Goal: Task Accomplishment & Management: Complete application form

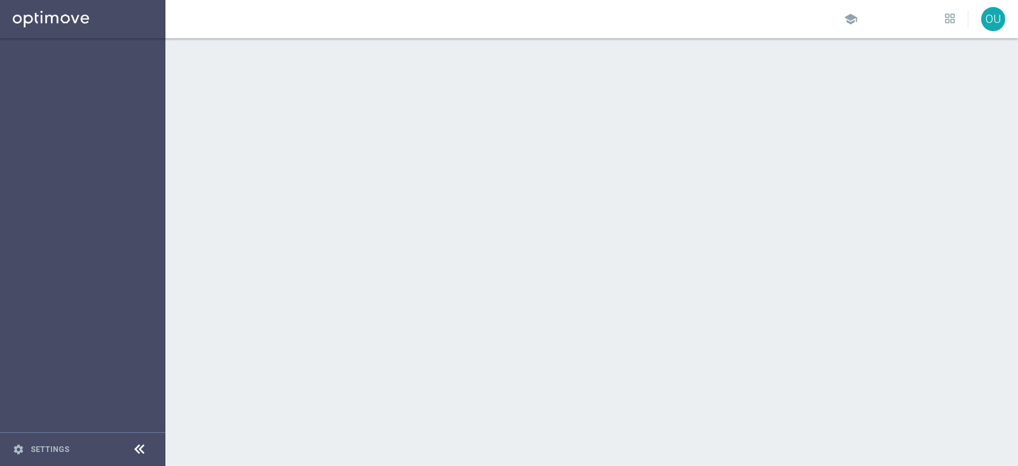
click at [83, 167] on sidenavbar "settings Settings" at bounding box center [82, 233] width 165 height 466
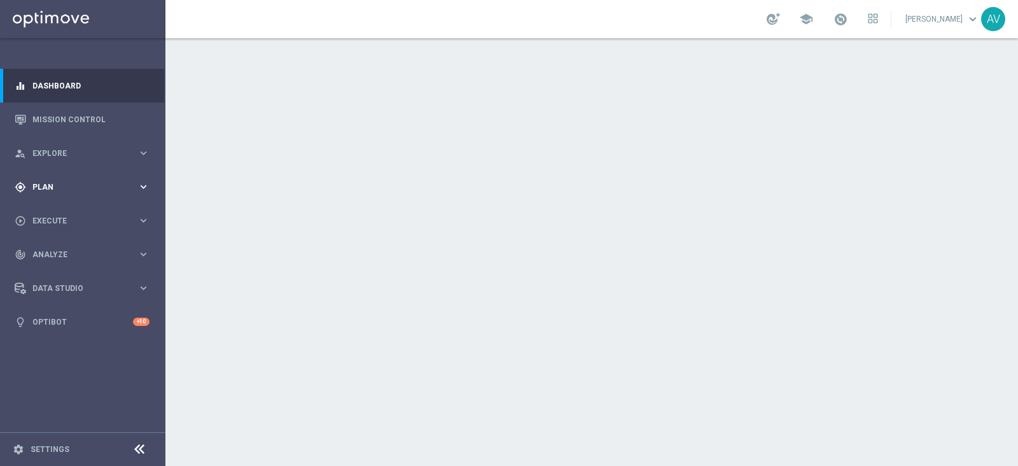
click at [51, 178] on div "gps_fixed Plan keyboard_arrow_right" at bounding box center [82, 187] width 164 height 34
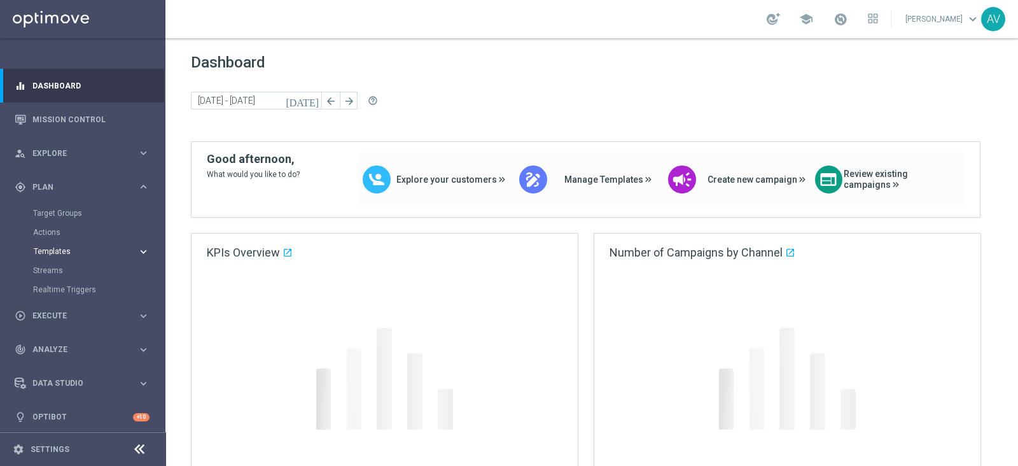
click at [64, 249] on span "Templates" at bounding box center [79, 251] width 91 height 8
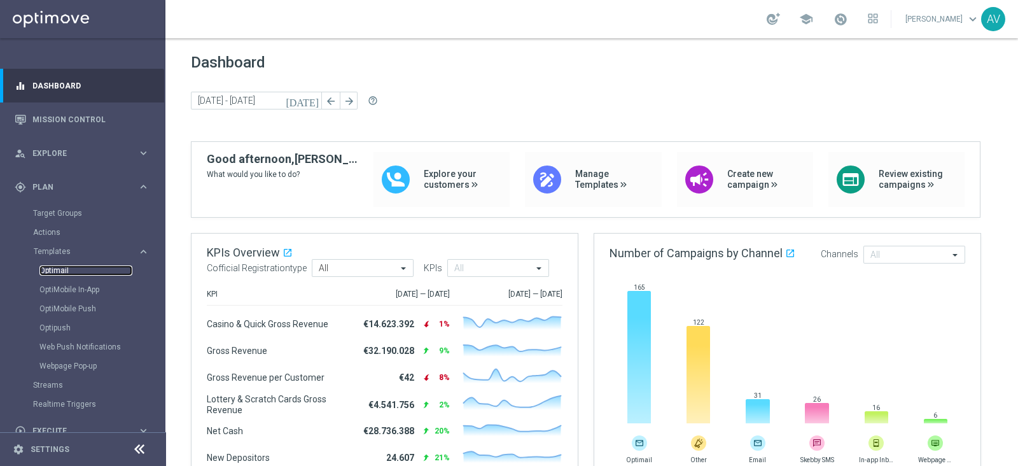
click at [51, 268] on link "Optimail" at bounding box center [85, 270] width 93 height 10
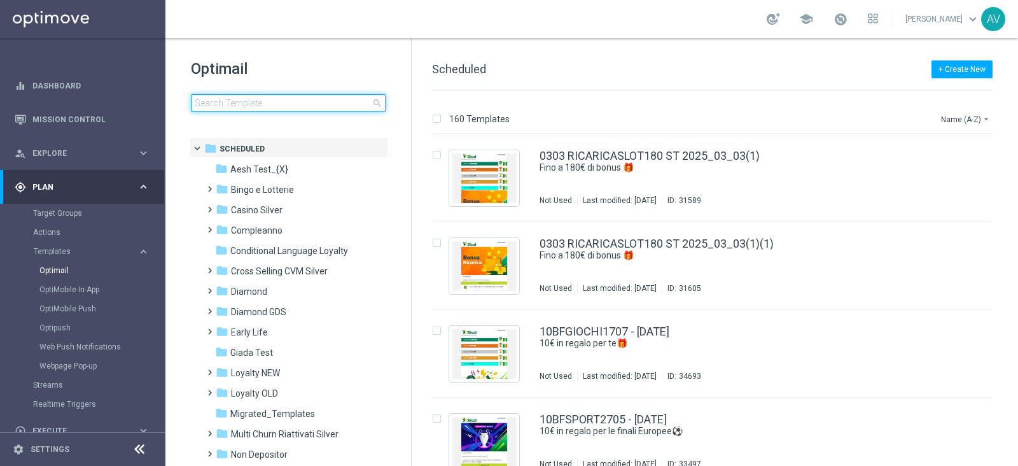
click at [262, 102] on input at bounding box center [288, 103] width 195 height 18
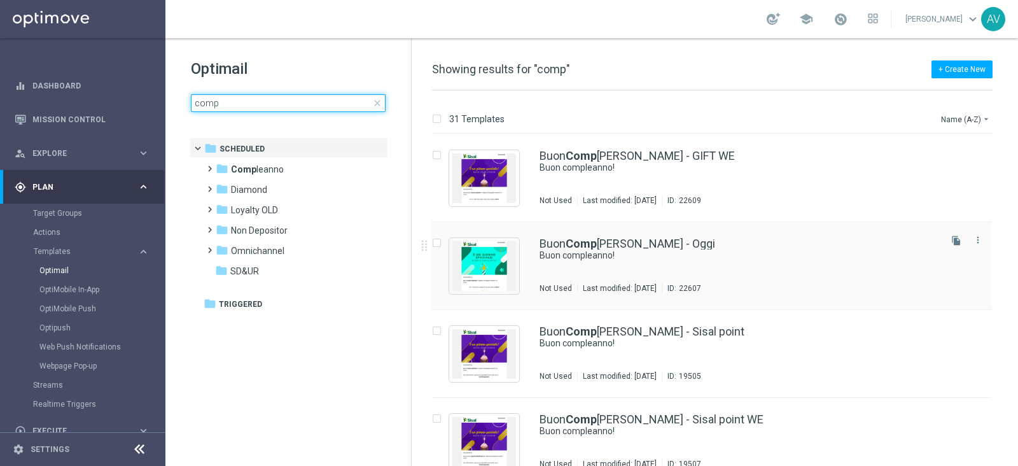
type input "comp"
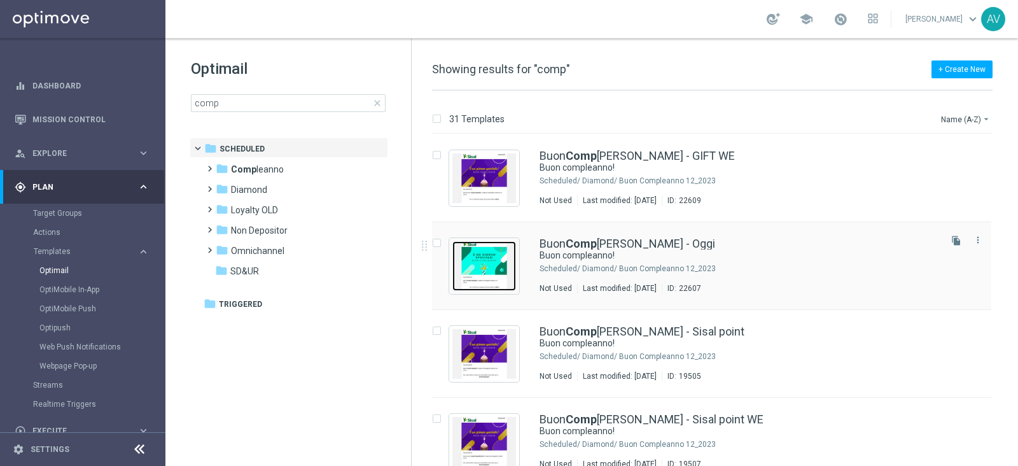
click at [490, 261] on img "Press SPACE to select this row." at bounding box center [484, 266] width 64 height 50
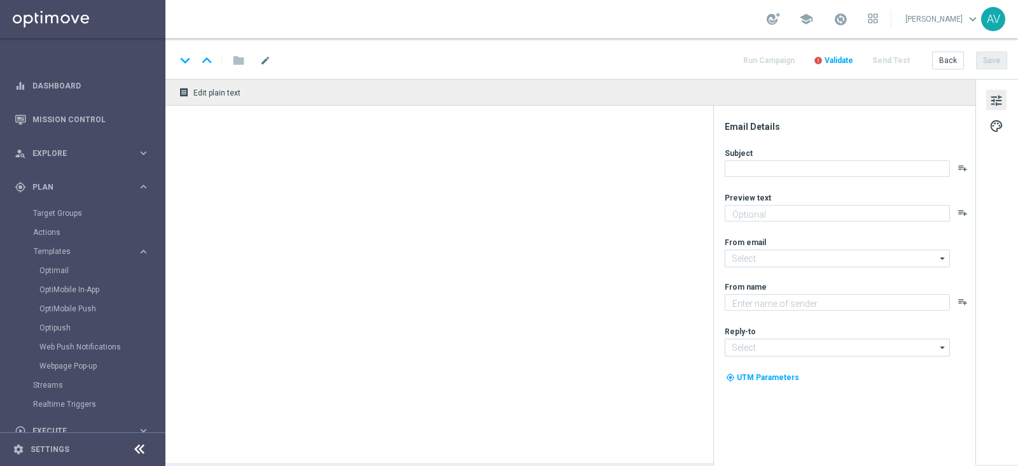
type textarea "Ti aspetta una sorpresa…"
type input "[EMAIL_ADDRESS][DOMAIN_NAME]"
type textarea "Sisal"
type input "[EMAIL_ADDRESS][DOMAIN_NAME]"
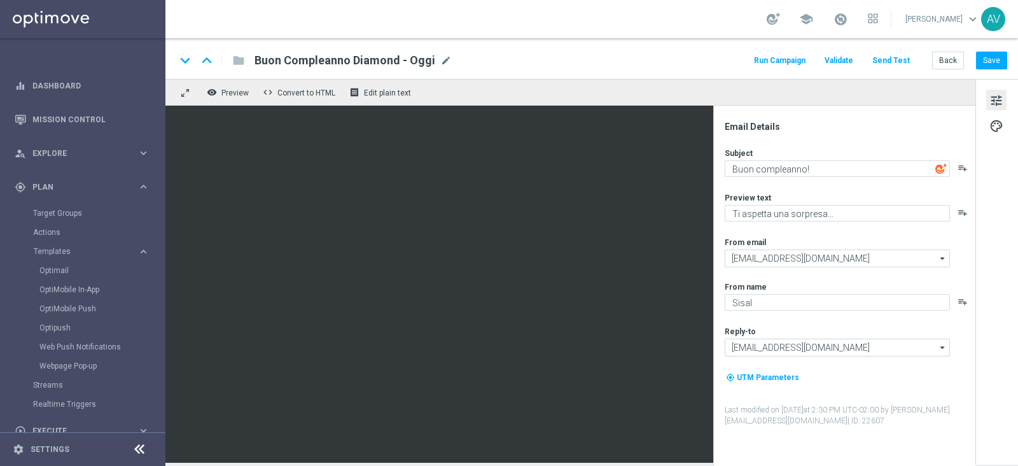
click at [791, 58] on button "Run Campaign" at bounding box center [779, 60] width 55 height 17
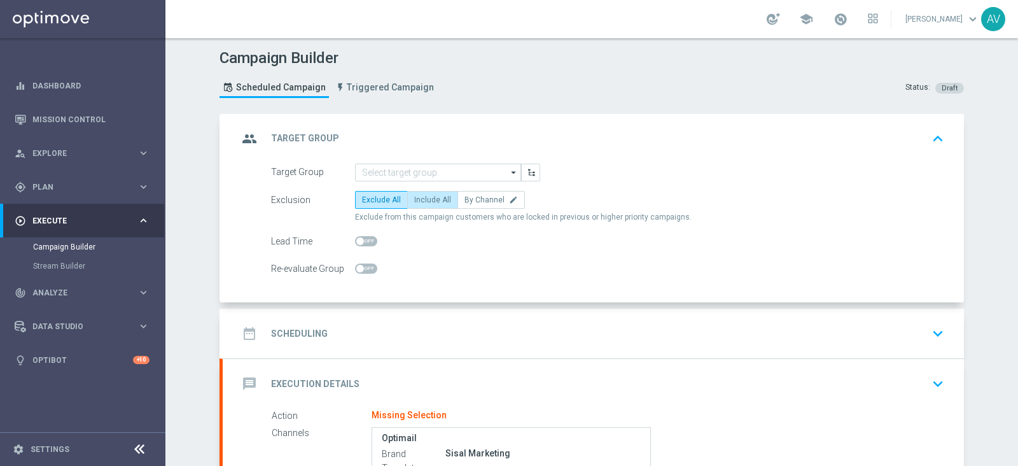
click at [426, 196] on span "Include All" at bounding box center [432, 199] width 37 height 9
click at [422, 198] on input "Include All" at bounding box center [418, 202] width 8 height 8
radio input "true"
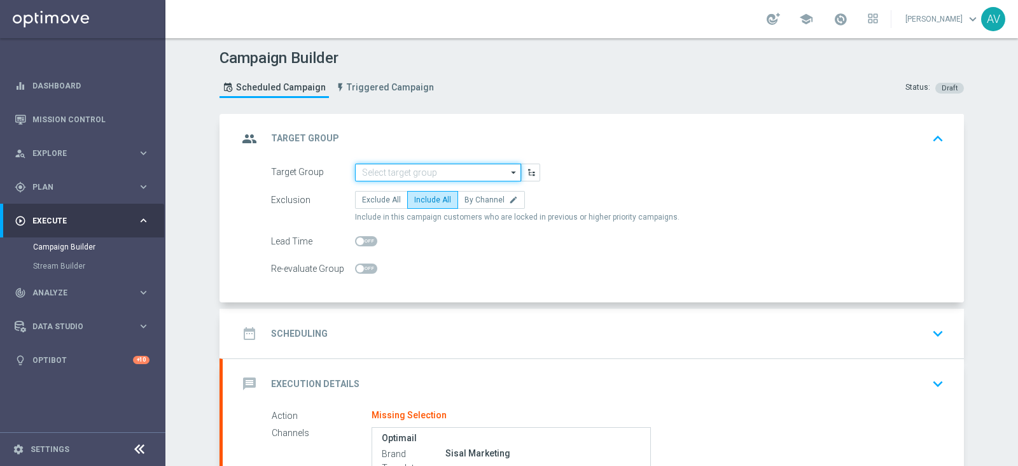
click at [393, 172] on input at bounding box center [438, 172] width 166 height 18
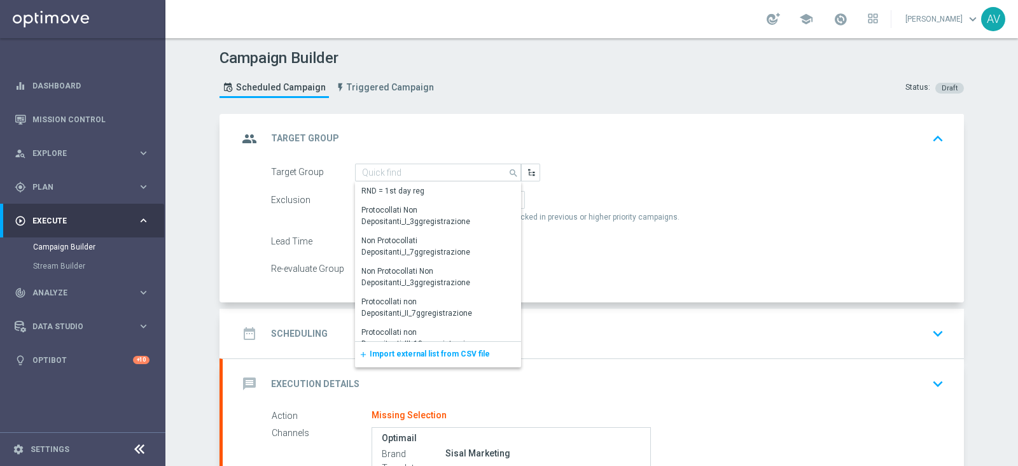
click at [675, 196] on div "Exclusion Exclude All Include All By Channel edit" at bounding box center [607, 200] width 673 height 18
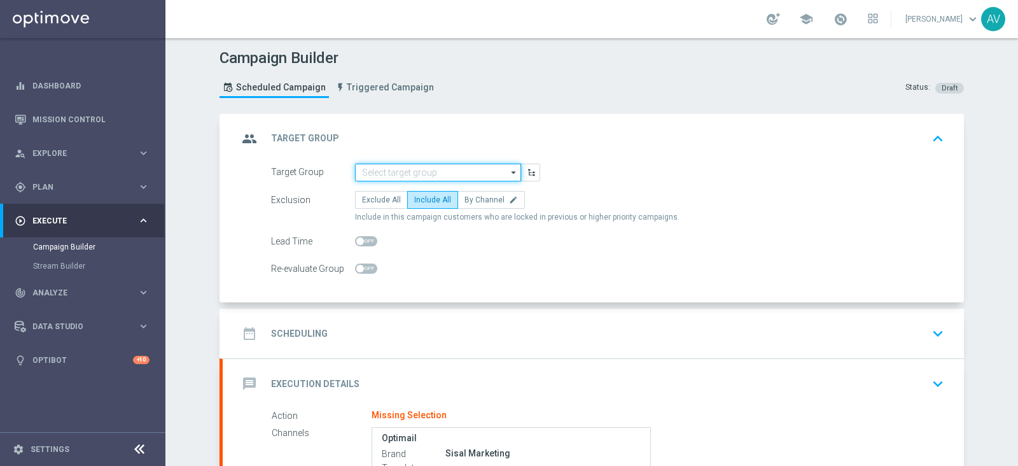
click at [386, 174] on input at bounding box center [438, 172] width 166 height 18
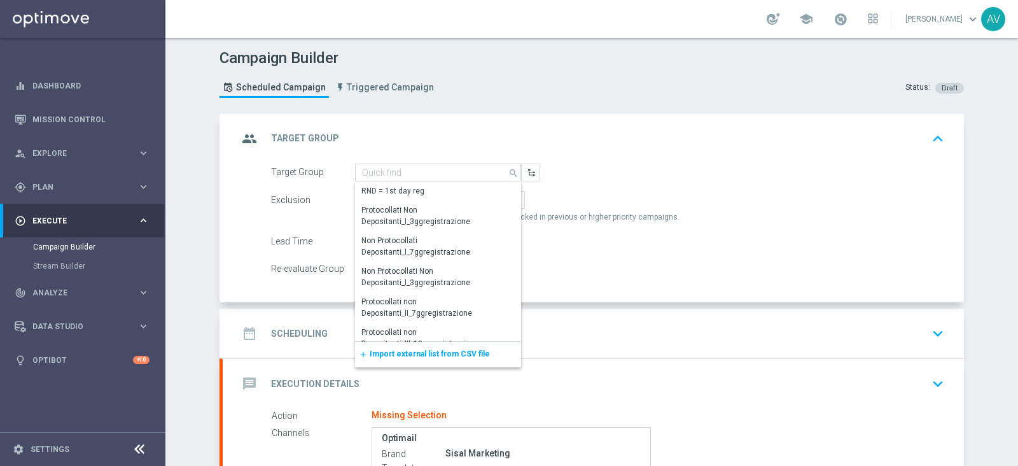
click at [438, 358] on div "add Import external list from CSV file" at bounding box center [438, 354] width 166 height 25
click at [378, 354] on span "Import external list from CSV file" at bounding box center [430, 353] width 120 height 9
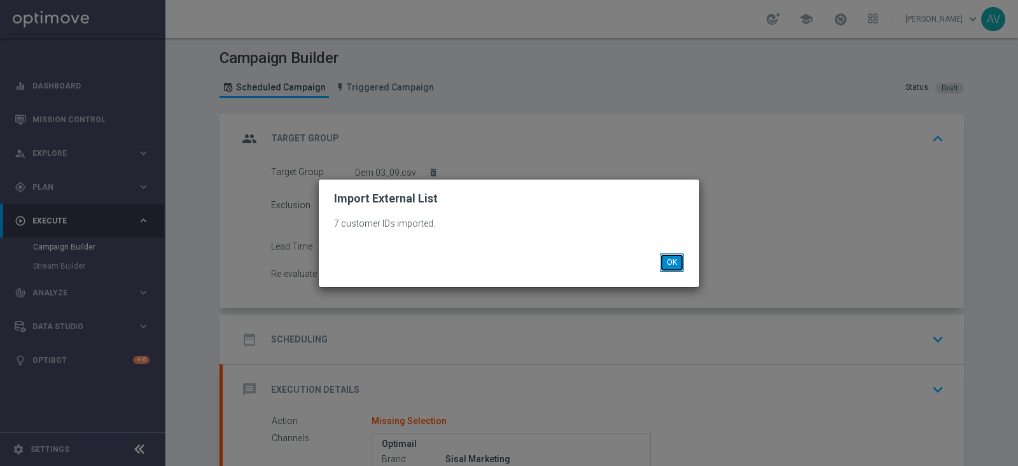
click at [675, 259] on button "OK" at bounding box center [672, 262] width 24 height 18
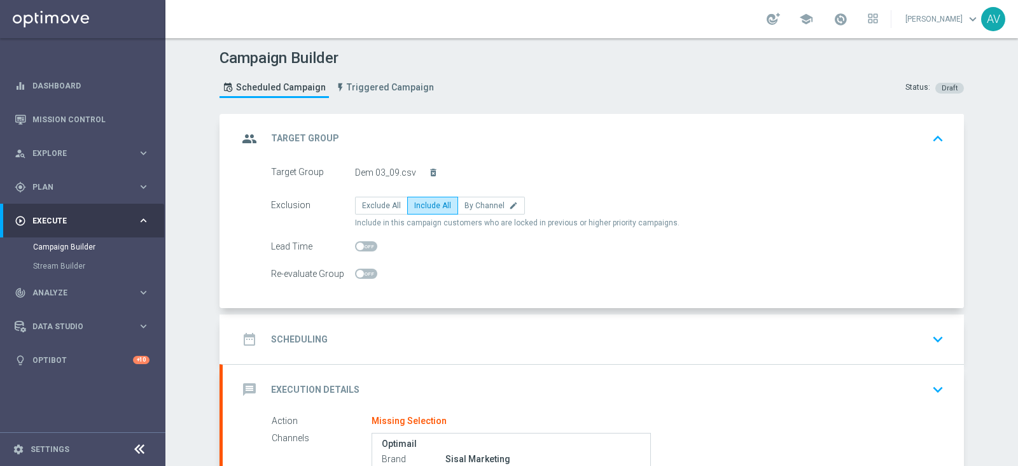
click at [230, 146] on div "group Target Group keyboard_arrow_up" at bounding box center [593, 139] width 741 height 50
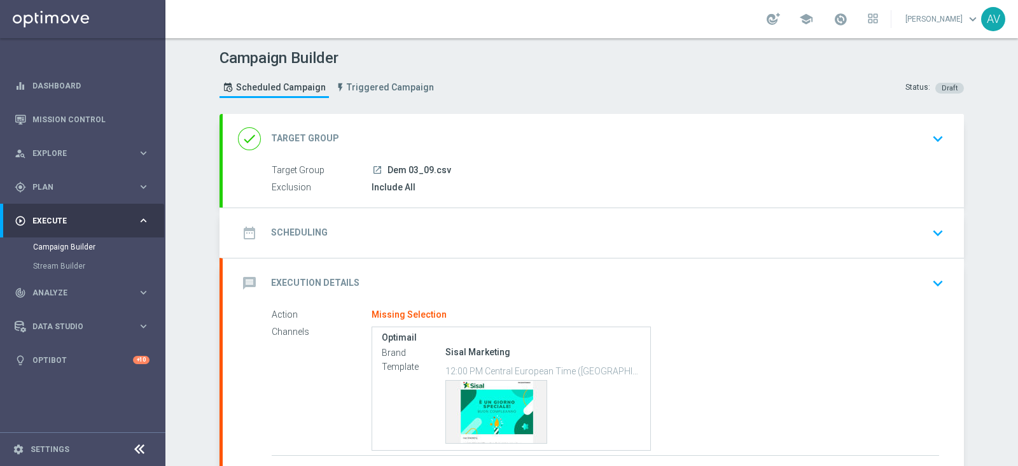
click at [241, 230] on icon "date_range" at bounding box center [249, 232] width 23 height 23
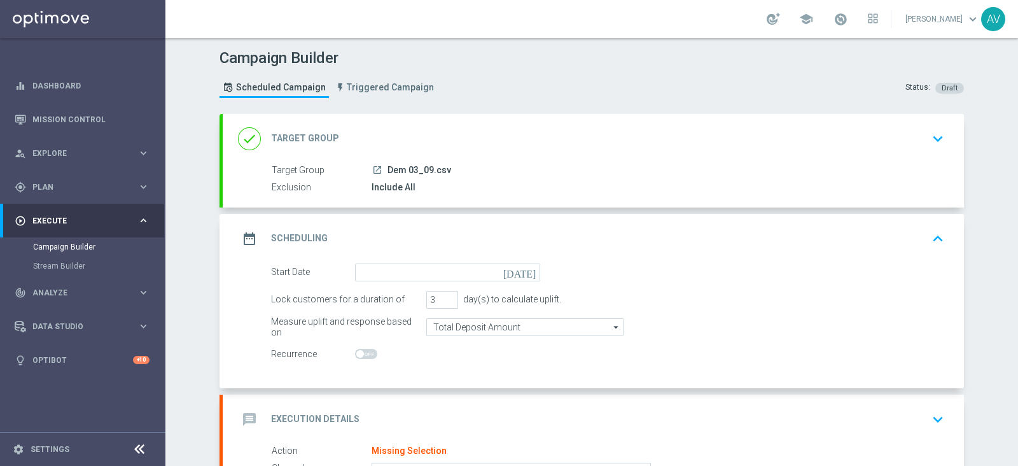
click at [523, 270] on icon "[DATE]" at bounding box center [522, 270] width 38 height 14
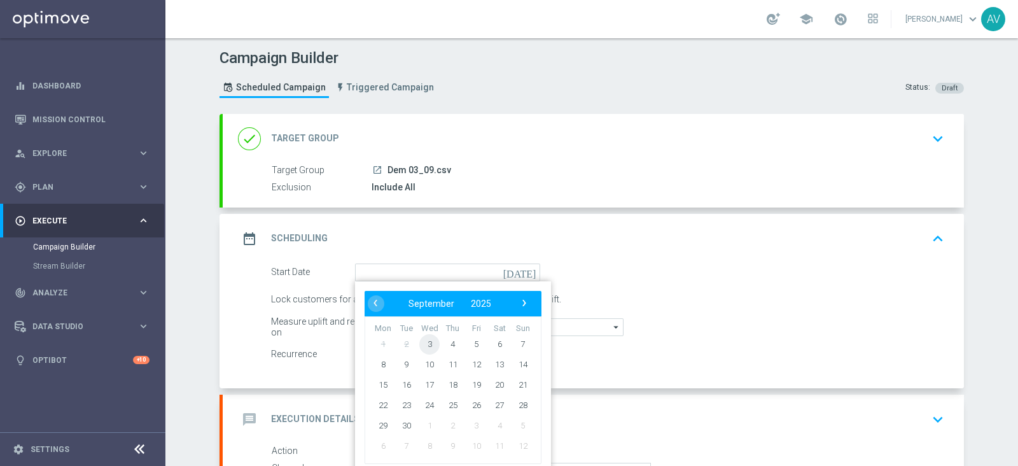
click at [421, 342] on span "3" at bounding box center [429, 343] width 20 height 20
type input "[DATE]"
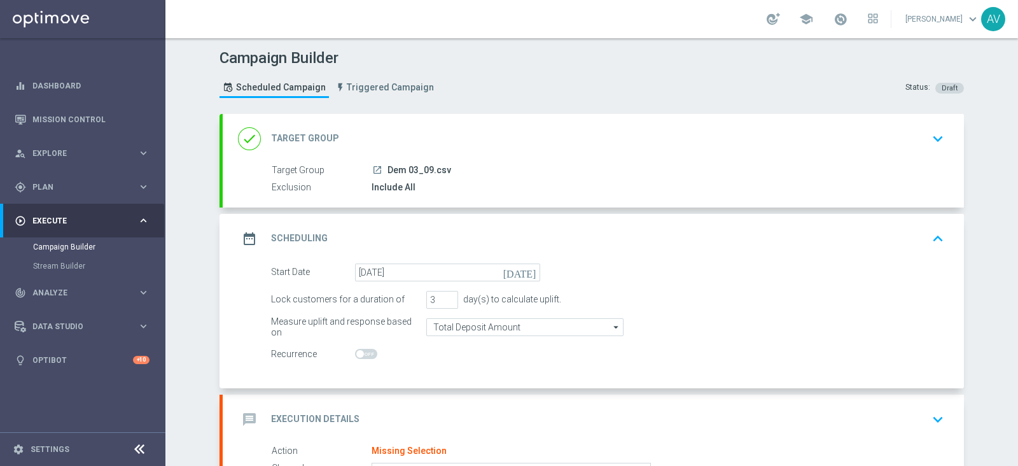
click at [245, 242] on icon "date_range" at bounding box center [249, 238] width 23 height 23
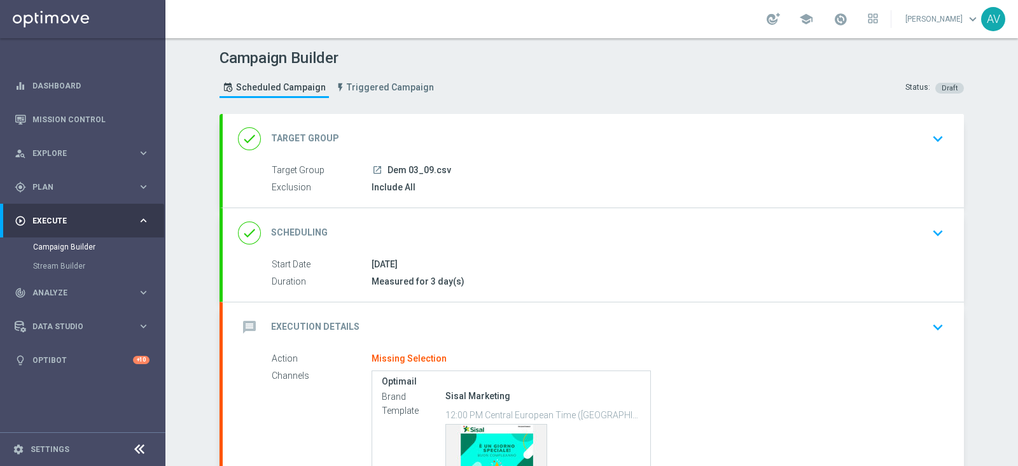
scroll to position [140, 0]
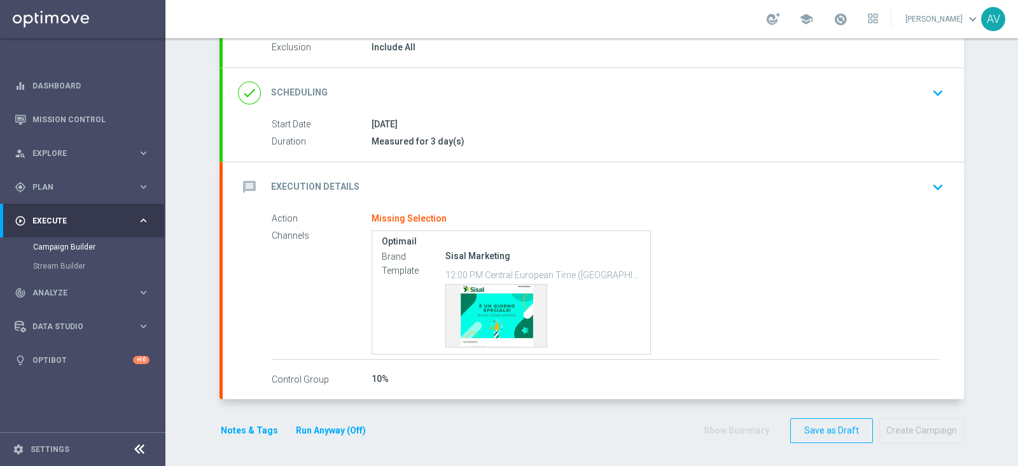
click at [243, 183] on icon "message" at bounding box center [249, 187] width 23 height 23
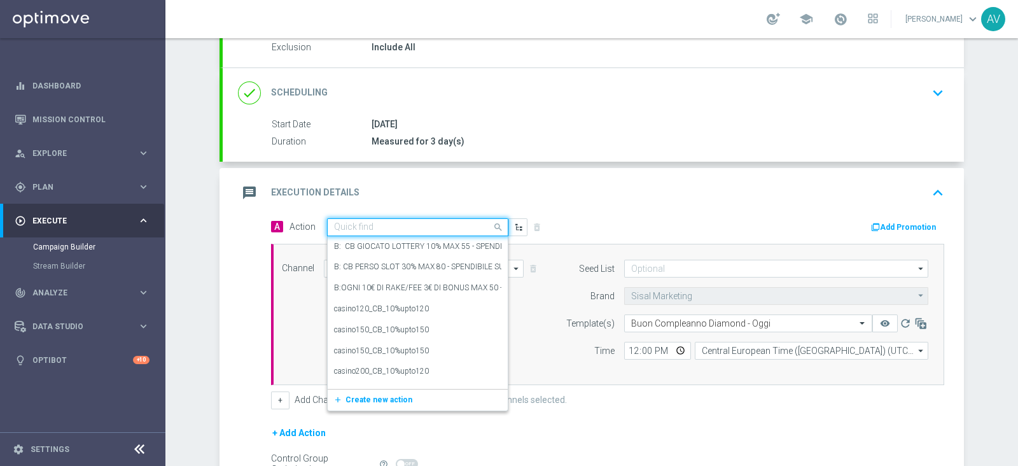
click at [373, 225] on input "text" at bounding box center [405, 227] width 142 height 11
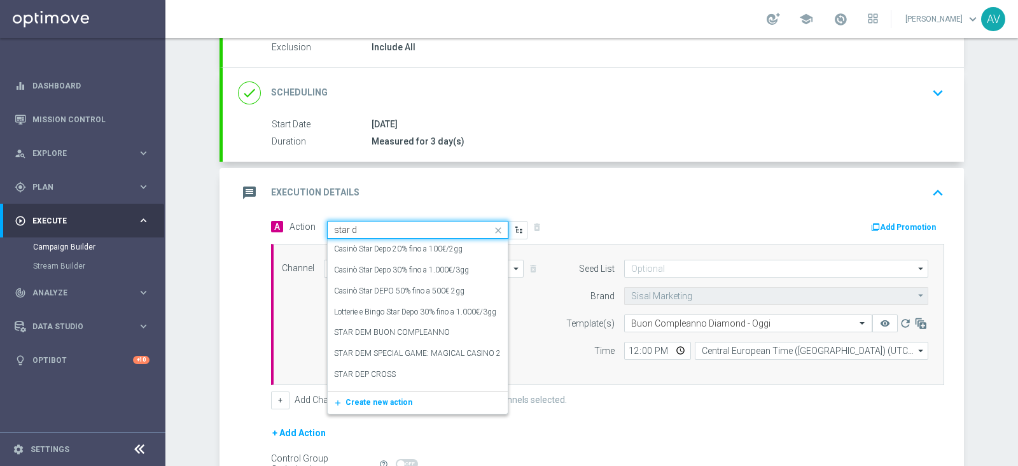
type input "star de"
click at [411, 334] on label "STAR DEM BUON COMPLEANNO" at bounding box center [392, 332] width 116 height 11
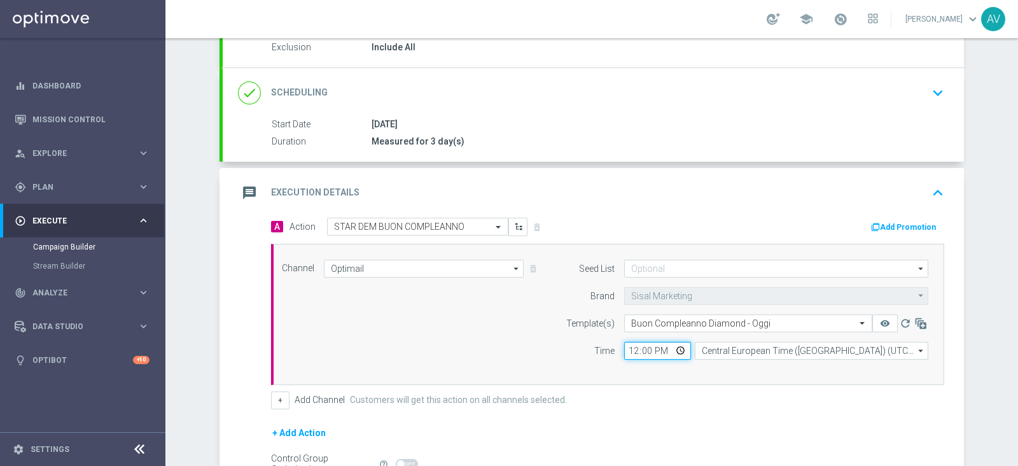
click at [627, 348] on input "12:00" at bounding box center [657, 351] width 67 height 18
type input "16:00"
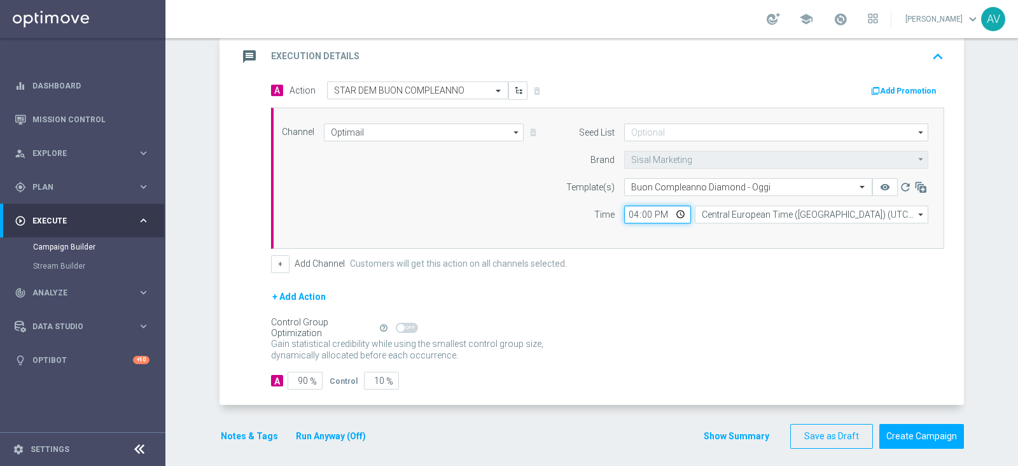
scroll to position [282, 0]
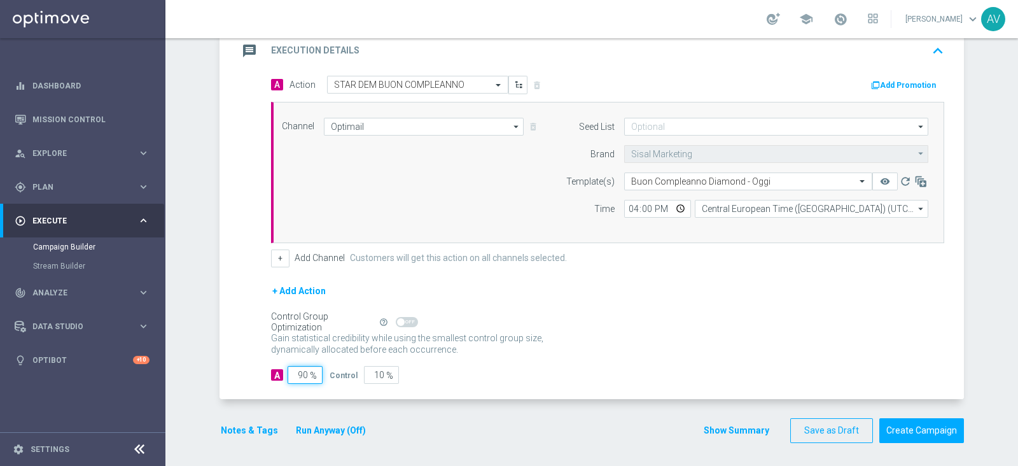
click at [296, 377] on input "90" at bounding box center [305, 375] width 35 height 18
type input "0"
type input "100"
type input "10"
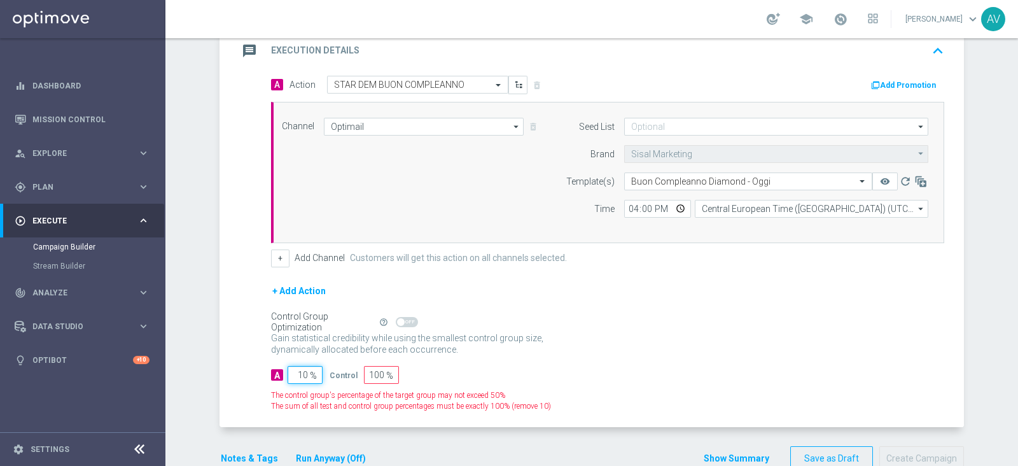
type input "90"
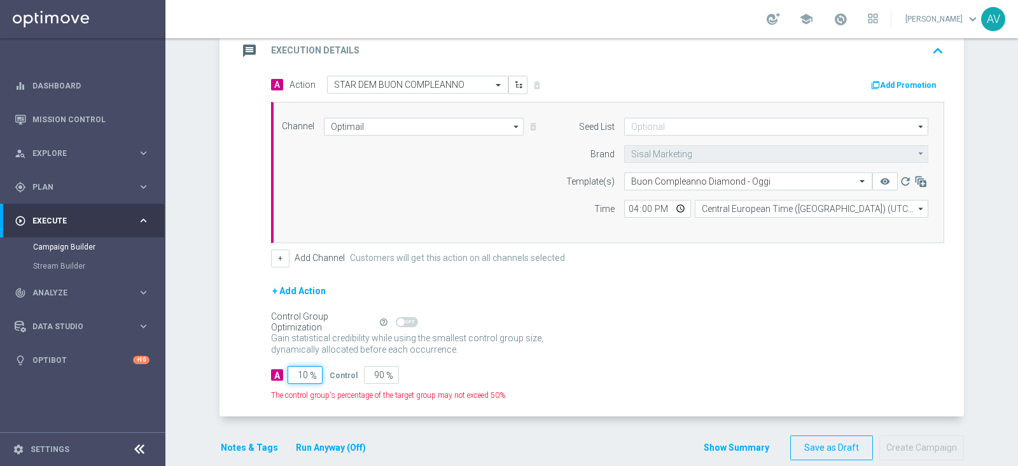
type input "100"
type input "0"
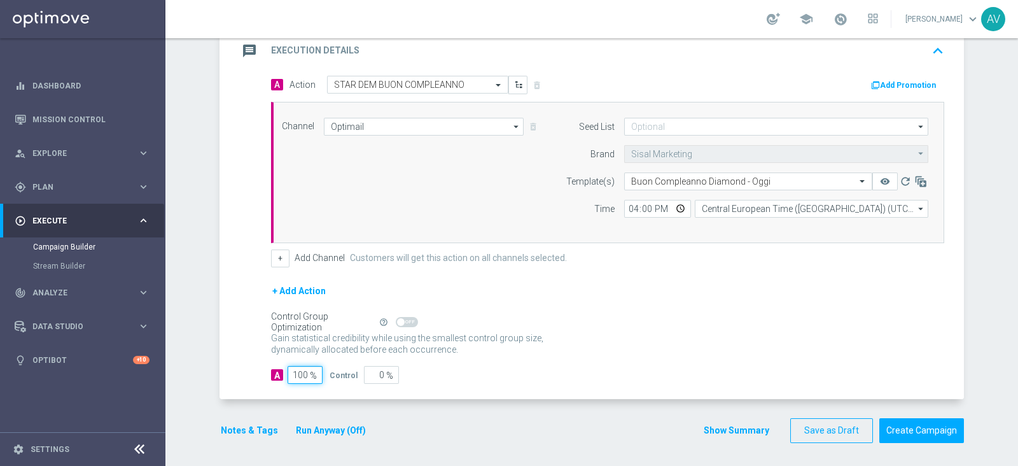
type input "100"
click at [245, 50] on icon "message" at bounding box center [249, 50] width 23 height 23
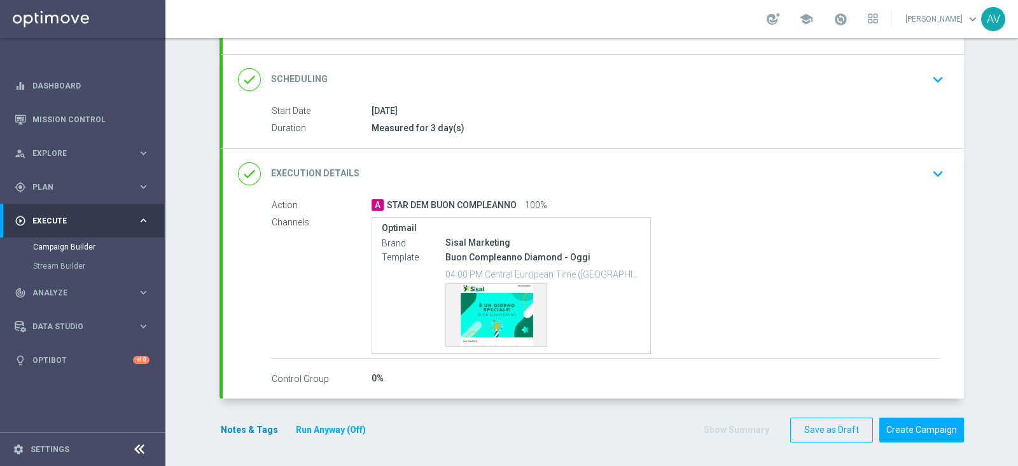
scroll to position [153, 0]
click at [221, 424] on button "Notes & Tags" at bounding box center [249, 430] width 60 height 16
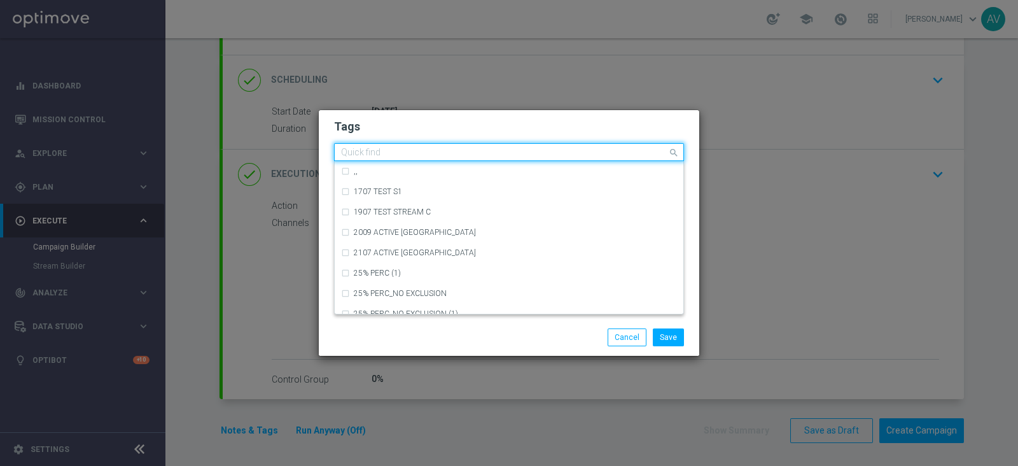
click at [389, 153] on input "text" at bounding box center [504, 153] width 326 height 11
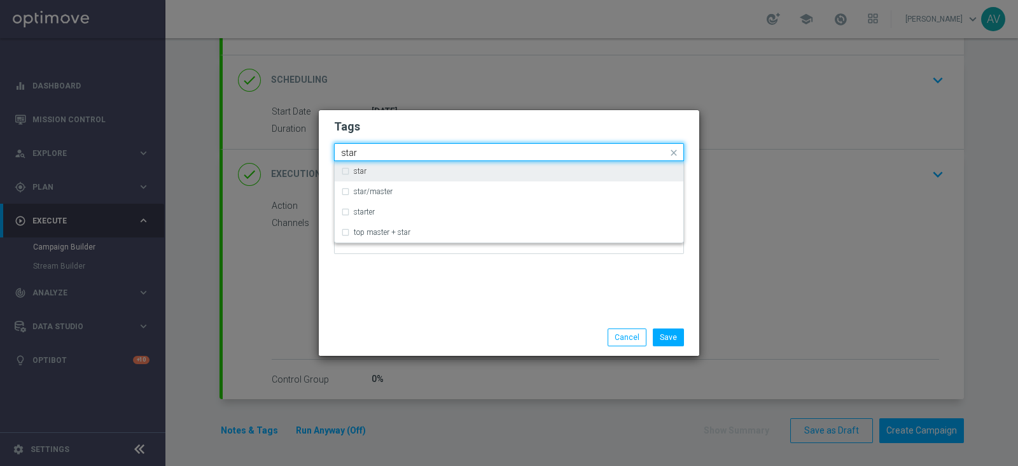
click at [347, 173] on div "star" at bounding box center [509, 171] width 336 height 20
type input "star"
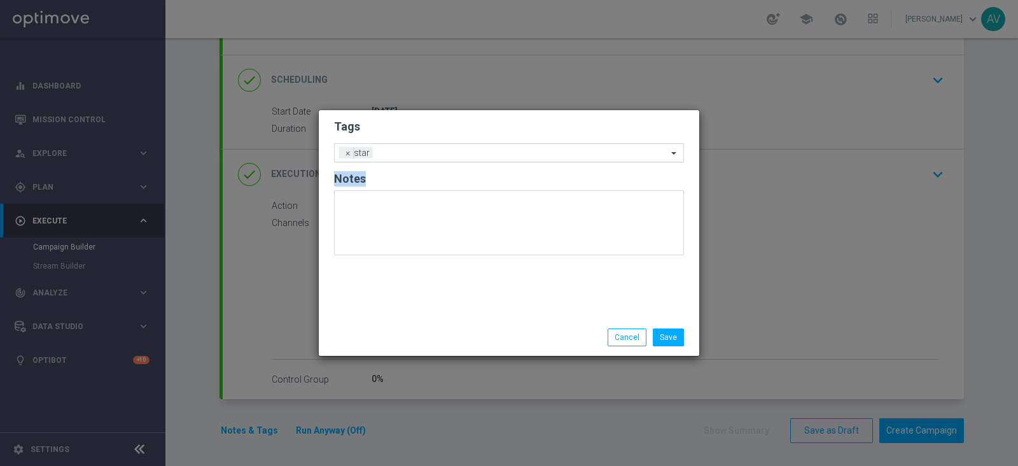
drag, startPoint x: 463, startPoint y: 310, endPoint x: 429, endPoint y: 142, distance: 170.7
click at [429, 142] on div "Tags Add a new tag × star Notes" at bounding box center [509, 214] width 380 height 209
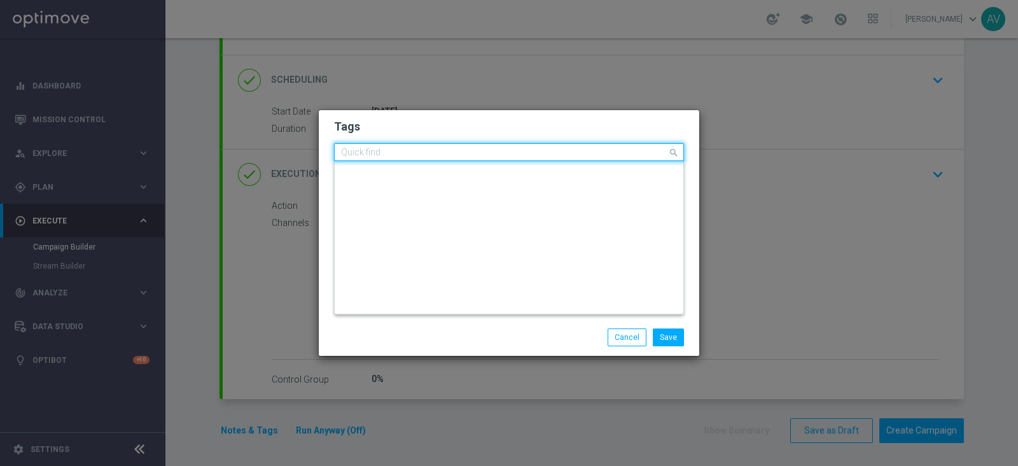
scroll to position [0, 0]
click at [429, 143] on div "Quick find × star" at bounding box center [509, 152] width 350 height 18
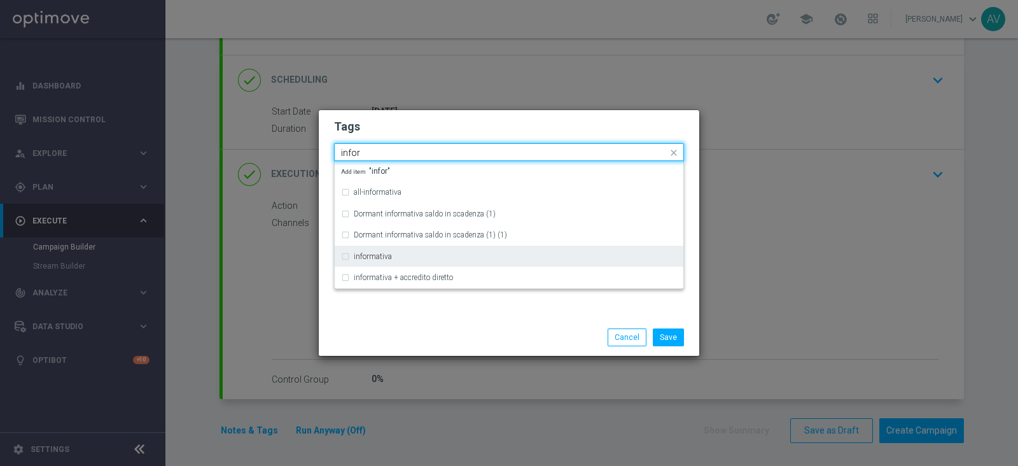
click at [359, 259] on label "informativa" at bounding box center [373, 257] width 38 height 8
type input "infor"
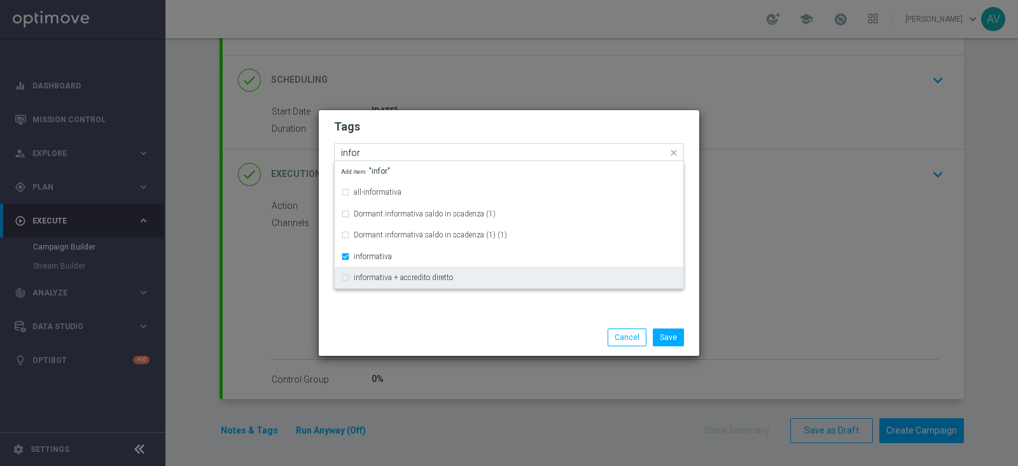
click at [433, 288] on div "informativa + accredito diretto" at bounding box center [509, 277] width 336 height 20
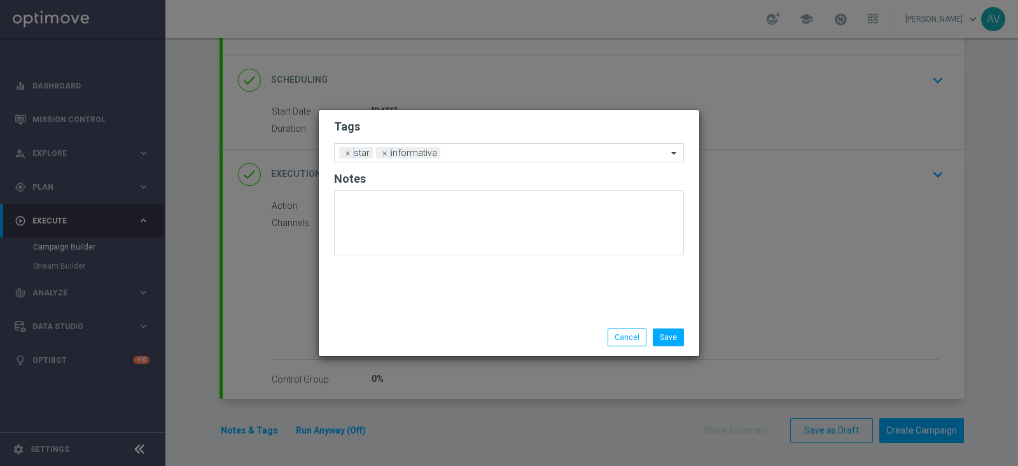
click at [396, 316] on div "Tags Add a new tag × star × informativa Notes" at bounding box center [509, 214] width 380 height 209
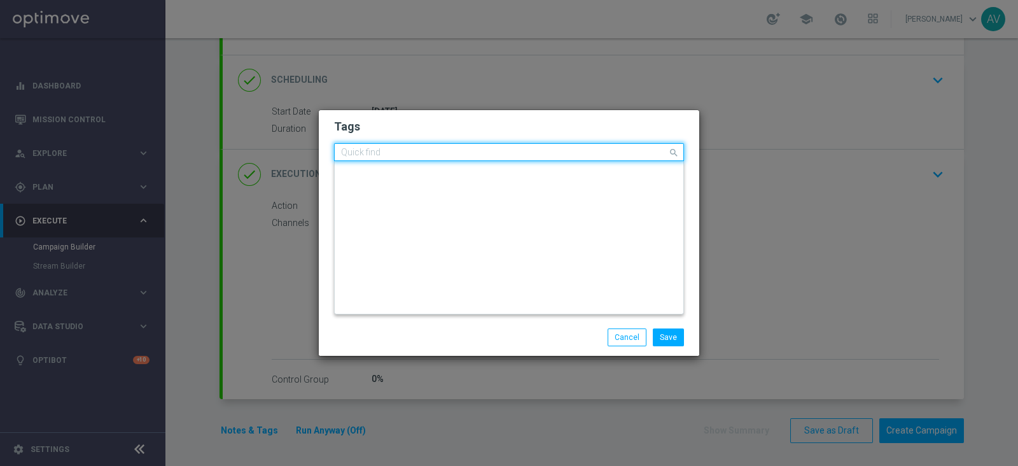
click at [499, 149] on input "text" at bounding box center [504, 153] width 326 height 11
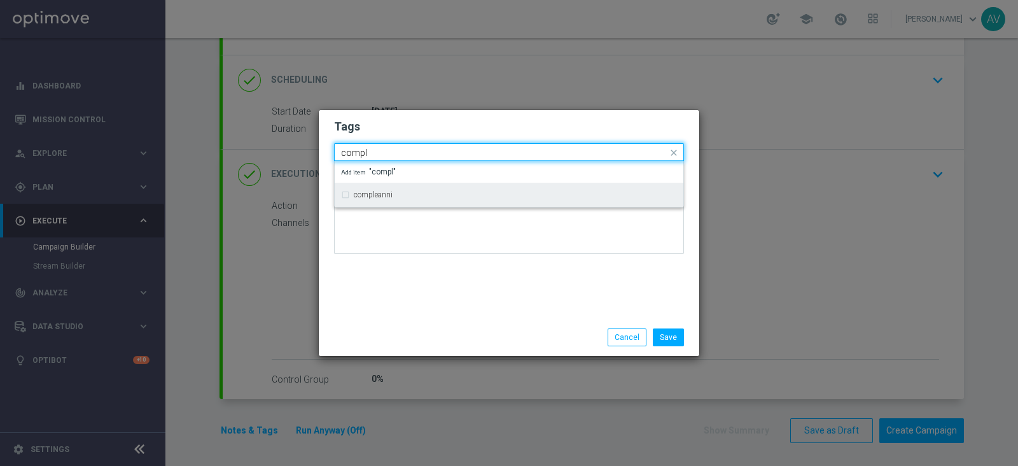
click at [383, 190] on div "compleanni" at bounding box center [509, 194] width 336 height 20
type input "compl"
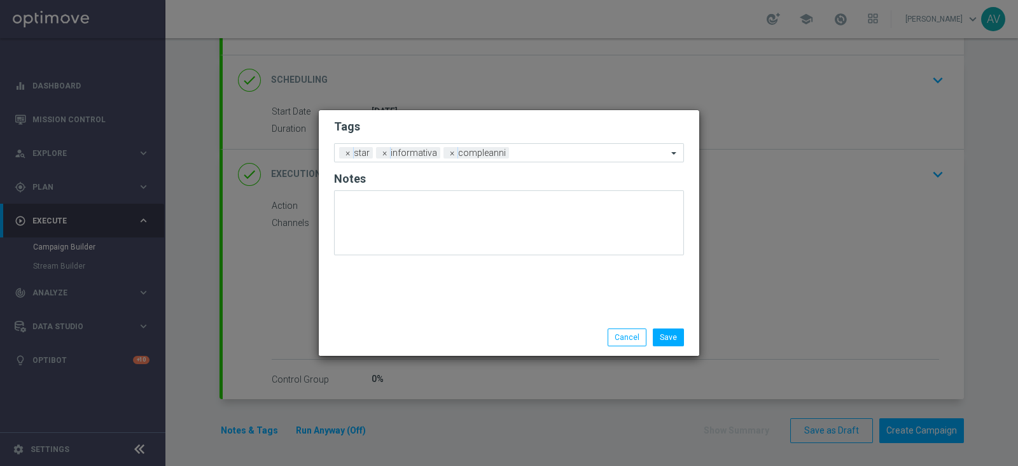
click at [511, 305] on div "Tags Add a new tag × star × informativa × compleanni Notes" at bounding box center [509, 214] width 380 height 209
click at [677, 329] on button "Save" at bounding box center [668, 337] width 31 height 18
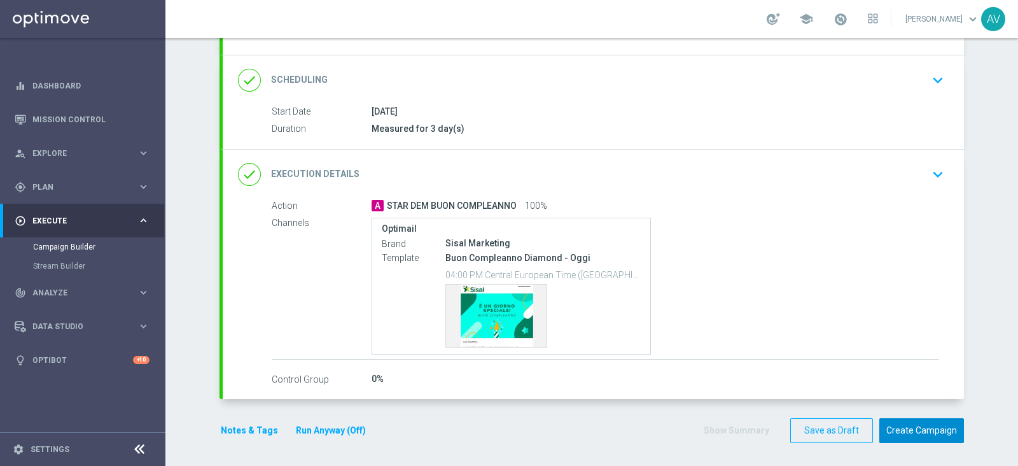
click at [910, 424] on button "Create Campaign" at bounding box center [921, 430] width 85 height 25
